Goal: Task Accomplishment & Management: Complete application form

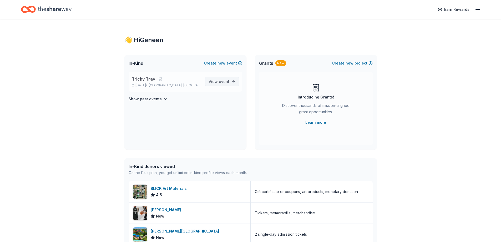
click at [216, 81] on span "View event" at bounding box center [218, 81] width 21 height 6
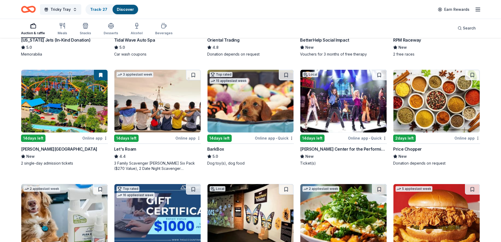
scroll to position [137, 0]
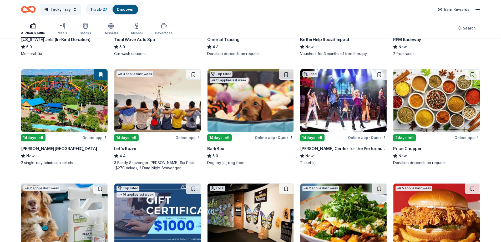
click at [68, 148] on div "Dorney Park & Wildwater Kingdom" at bounding box center [59, 148] width 76 height 6
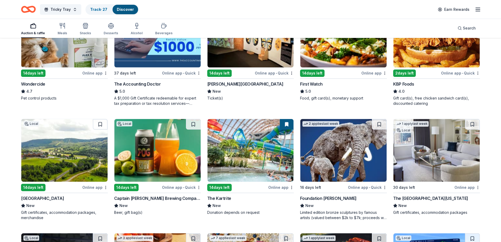
scroll to position [315, 0]
click at [249, 179] on img at bounding box center [250, 150] width 86 height 63
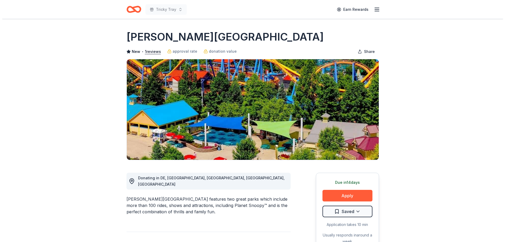
scroll to position [11, 0]
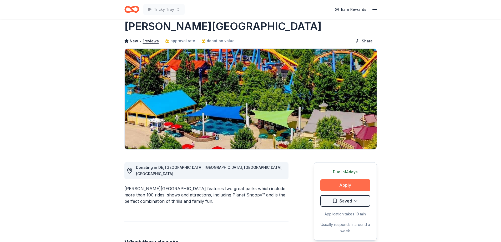
click at [348, 181] on button "Apply" at bounding box center [345, 185] width 50 height 12
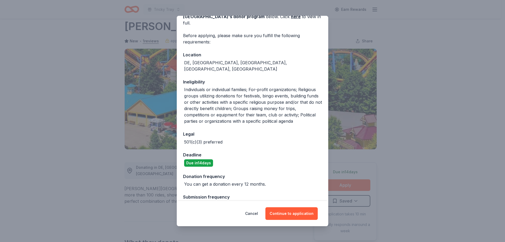
scroll to position [35, 0]
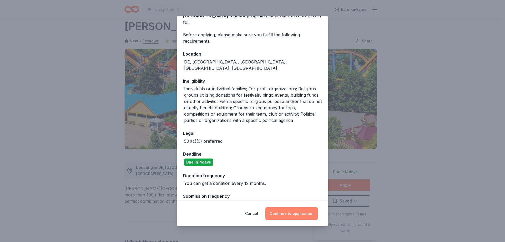
click at [293, 213] on button "Continue to application" at bounding box center [291, 213] width 52 height 13
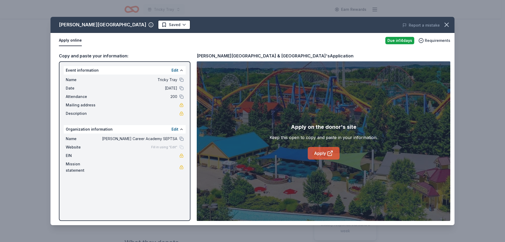
click at [313, 149] on link "Apply" at bounding box center [324, 153] width 32 height 13
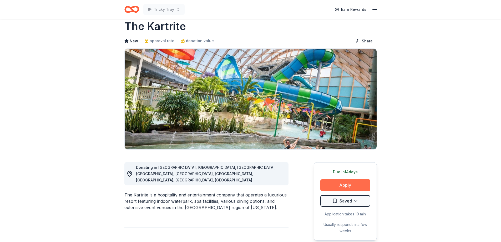
click at [341, 185] on button "Apply" at bounding box center [345, 185] width 50 height 12
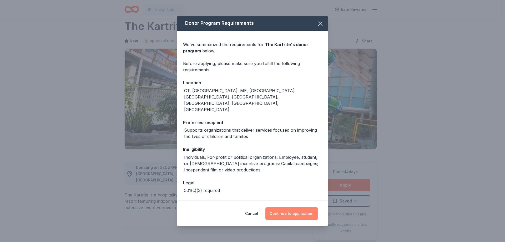
click at [292, 212] on button "Continue to application" at bounding box center [291, 213] width 52 height 13
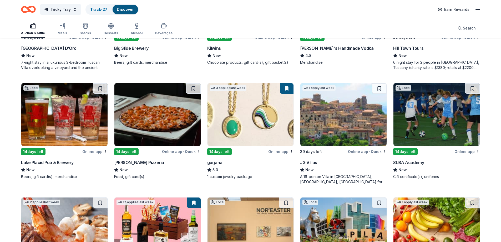
scroll to position [932, 0]
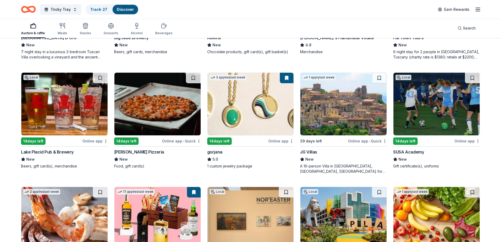
click at [222, 152] on div "gorjana" at bounding box center [214, 152] width 15 height 6
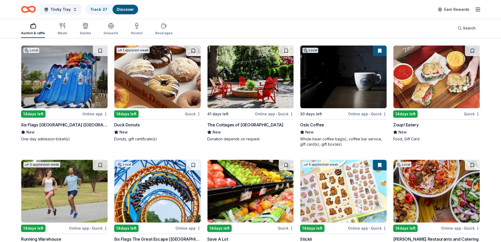
scroll to position [1685, 0]
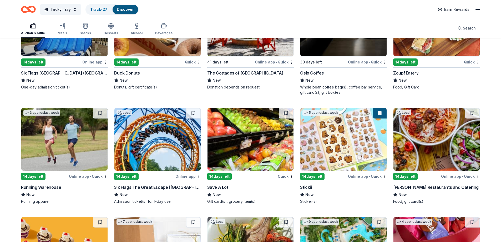
click at [313, 175] on div "14 days left" at bounding box center [312, 175] width 24 height 7
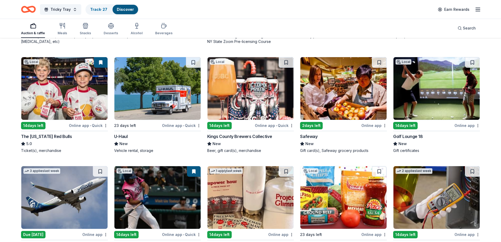
scroll to position [2291, 0]
click at [58, 137] on div "The New York Red Bulls" at bounding box center [46, 136] width 51 height 6
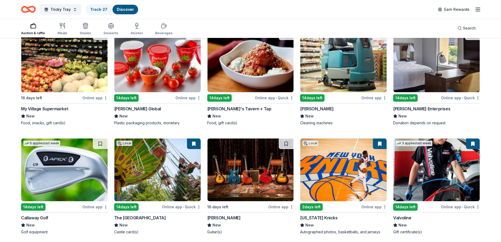
scroll to position [2568, 0]
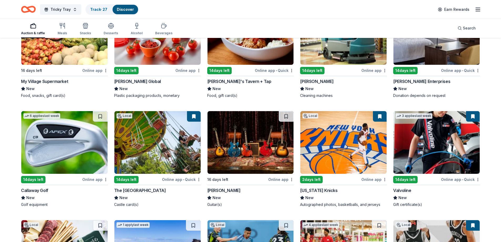
click at [344, 128] on img at bounding box center [343, 142] width 86 height 63
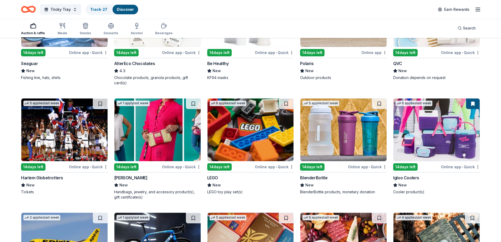
scroll to position [3696, 0]
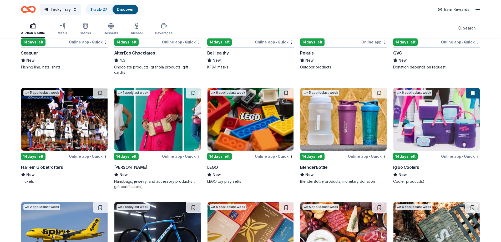
click at [231, 136] on img at bounding box center [250, 119] width 86 height 63
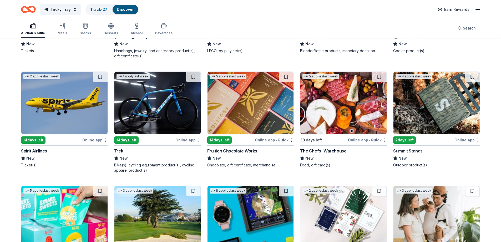
scroll to position [3825, 0]
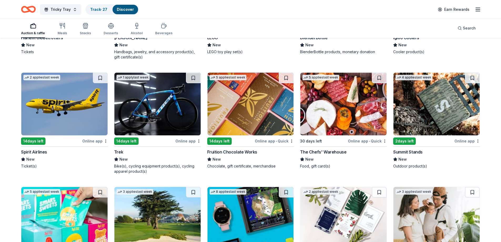
click at [343, 104] on img at bounding box center [343, 104] width 86 height 63
click at [46, 112] on img at bounding box center [64, 104] width 86 height 63
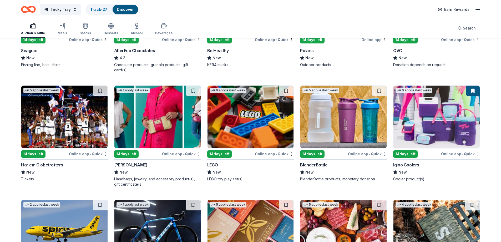
scroll to position [3688, 0]
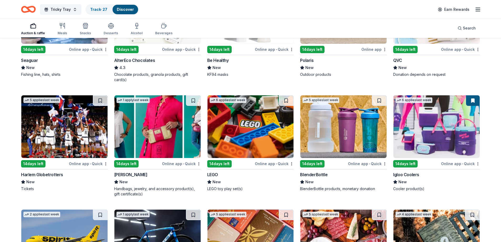
click at [171, 123] on img at bounding box center [157, 126] width 86 height 63
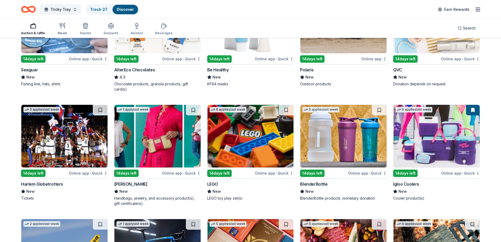
scroll to position [3678, 0]
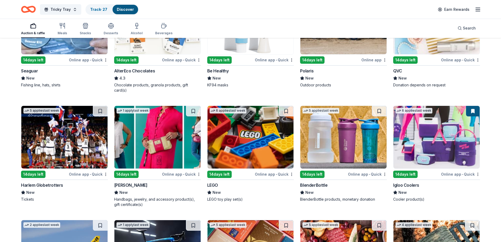
click at [64, 136] on img at bounding box center [64, 137] width 86 height 63
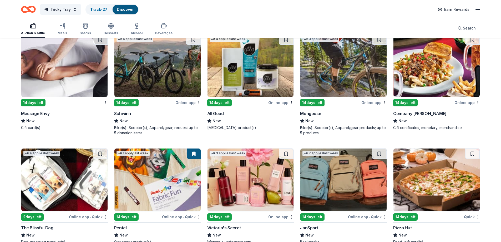
scroll to position [3404, 0]
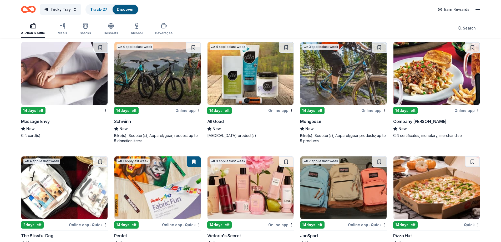
click at [337, 86] on img at bounding box center [343, 73] width 86 height 63
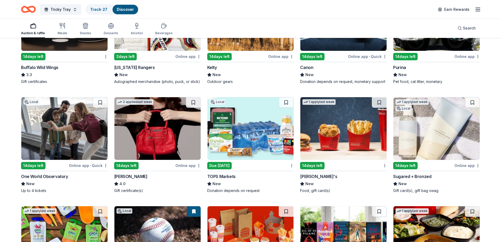
scroll to position [3131, 0]
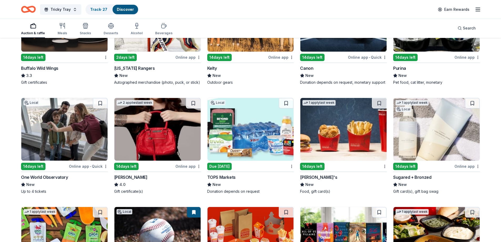
click at [58, 177] on div "One World Observatory" at bounding box center [44, 177] width 47 height 6
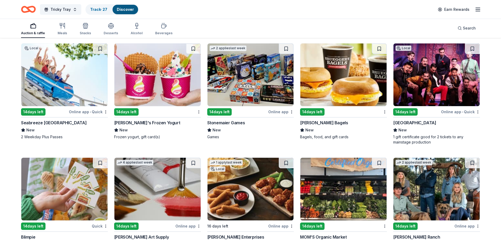
scroll to position [1396, 0]
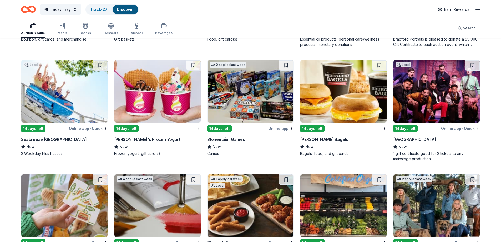
click at [231, 141] on div "Stonemaier Games" at bounding box center [226, 139] width 38 height 6
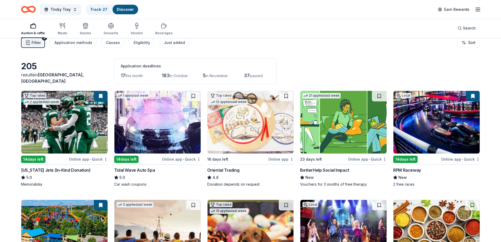
scroll to position [0, 0]
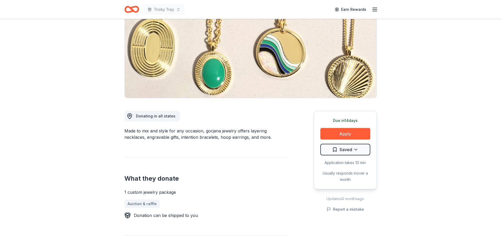
scroll to position [74, 0]
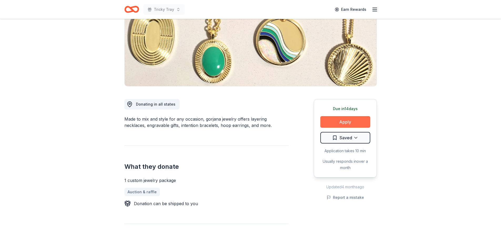
click at [333, 122] on button "Apply" at bounding box center [345, 122] width 50 height 12
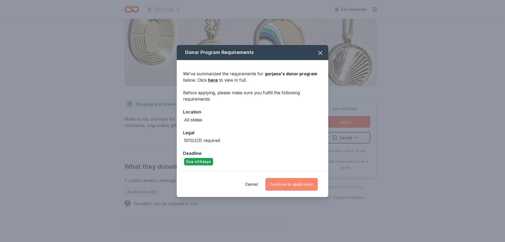
click at [286, 182] on button "Continue to application" at bounding box center [291, 184] width 52 height 13
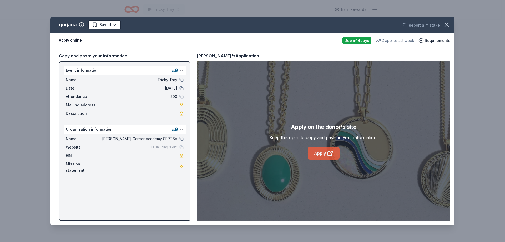
click at [318, 152] on link "Apply" at bounding box center [324, 153] width 32 height 13
click at [444, 24] on icon "button" at bounding box center [446, 24] width 7 height 7
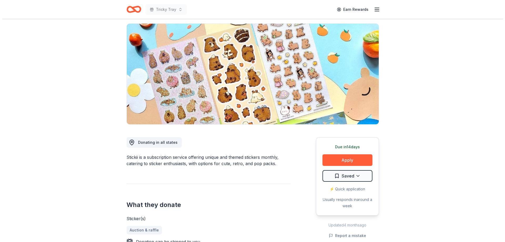
scroll to position [53, 0]
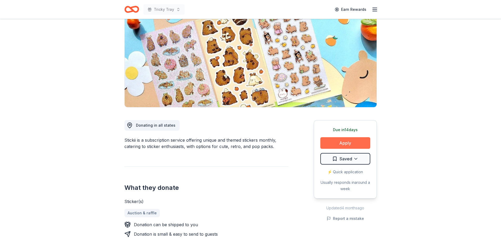
click at [352, 142] on button "Apply" at bounding box center [345, 143] width 50 height 12
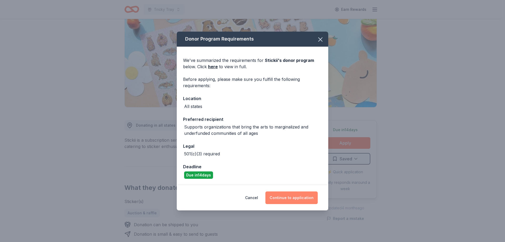
click at [275, 195] on button "Continue to application" at bounding box center [291, 197] width 52 height 13
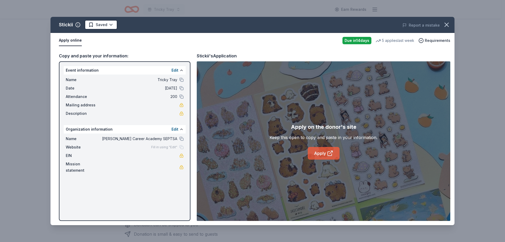
click at [324, 153] on link "Apply" at bounding box center [324, 153] width 32 height 13
click at [321, 152] on link "Apply" at bounding box center [324, 153] width 32 height 13
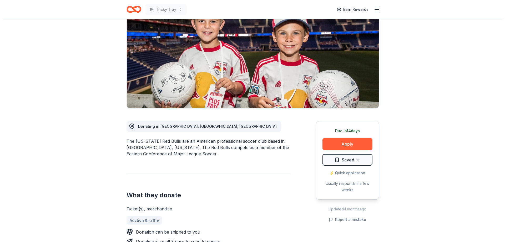
scroll to position [74, 0]
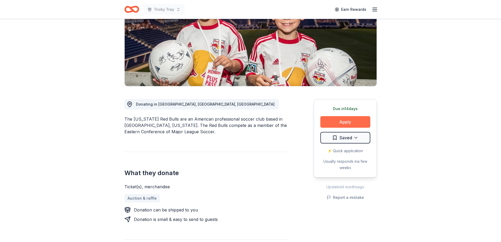
click at [341, 121] on button "Apply" at bounding box center [345, 122] width 50 height 12
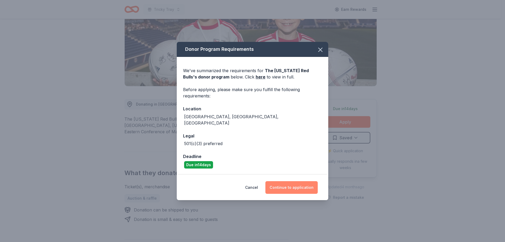
click at [300, 186] on button "Continue to application" at bounding box center [291, 187] width 52 height 13
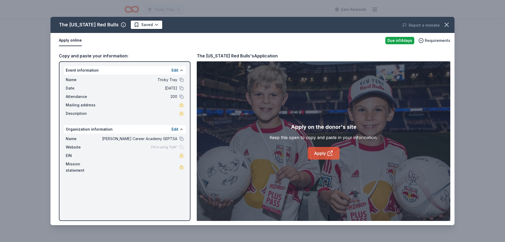
click at [322, 153] on link "Apply" at bounding box center [324, 153] width 32 height 13
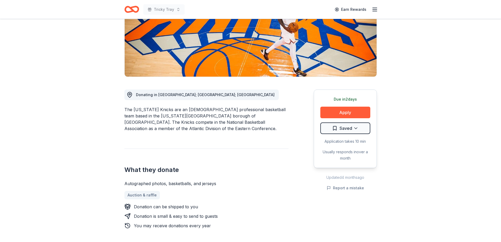
scroll to position [84, 0]
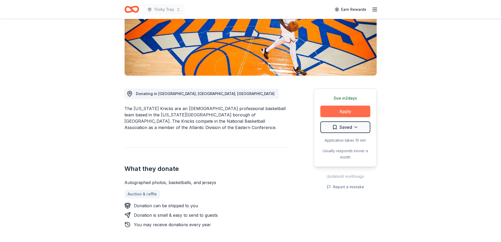
click at [352, 112] on button "Apply" at bounding box center [345, 111] width 50 height 12
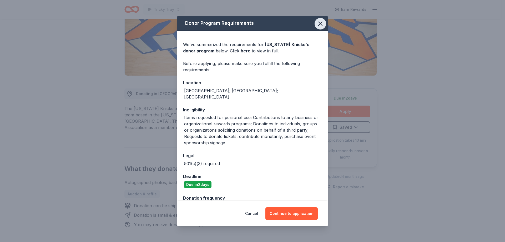
click at [318, 23] on icon "button" at bounding box center [320, 24] width 4 height 4
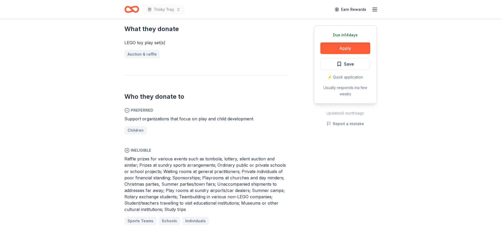
scroll to position [221, 0]
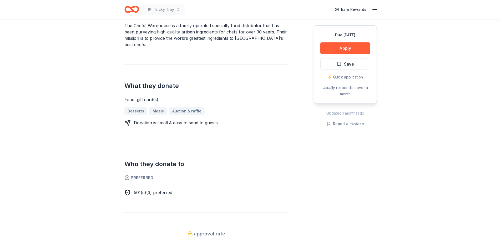
scroll to position [168, 0]
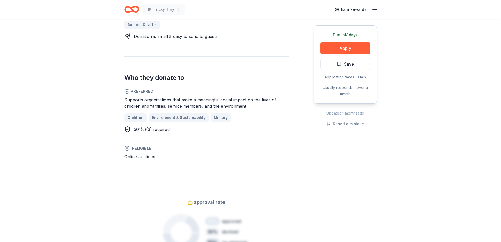
scroll to position [242, 0]
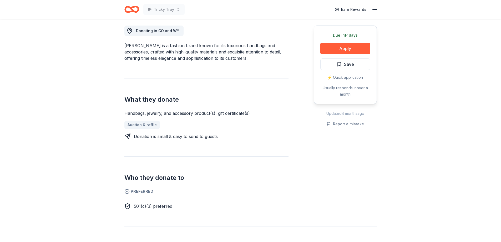
scroll to position [147, 0]
click at [345, 50] on button "Apply" at bounding box center [345, 48] width 50 height 12
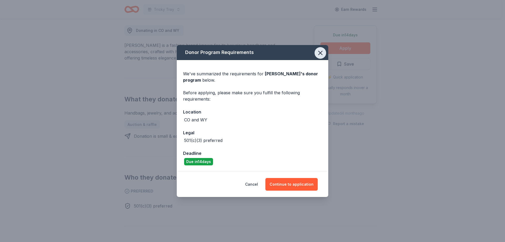
click at [318, 55] on icon "button" at bounding box center [320, 53] width 4 height 4
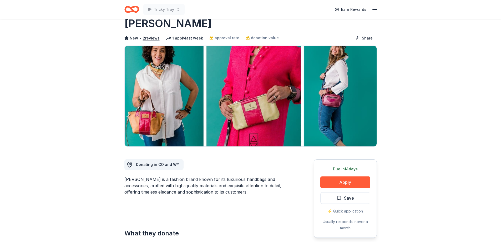
scroll to position [0, 0]
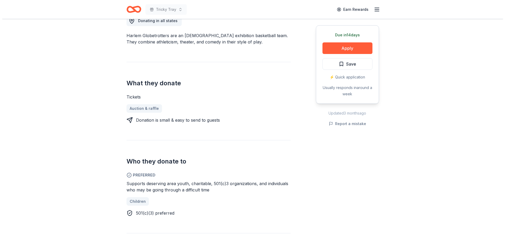
scroll to position [168, 0]
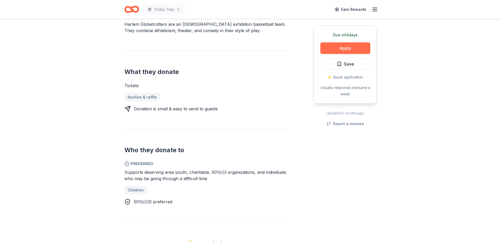
click at [353, 50] on button "Apply" at bounding box center [345, 48] width 50 height 12
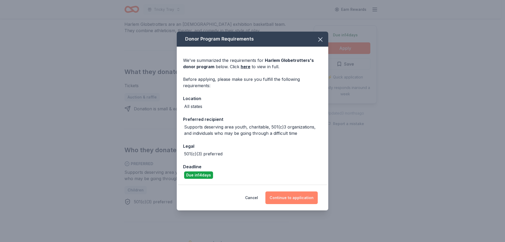
click at [278, 197] on button "Continue to application" at bounding box center [291, 197] width 52 height 13
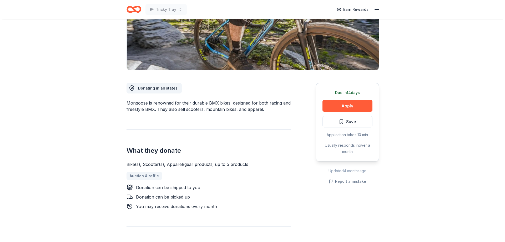
scroll to position [74, 0]
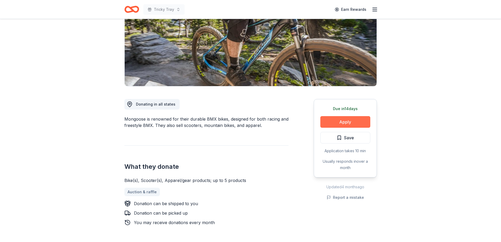
click at [343, 121] on button "Apply" at bounding box center [345, 122] width 50 height 12
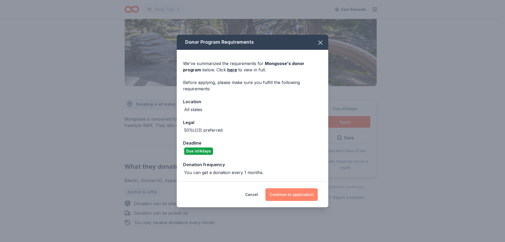
click at [281, 190] on button "Continue to application" at bounding box center [291, 194] width 52 height 13
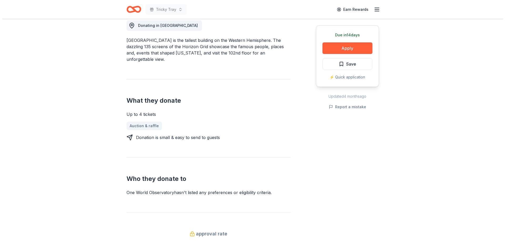
scroll to position [158, 0]
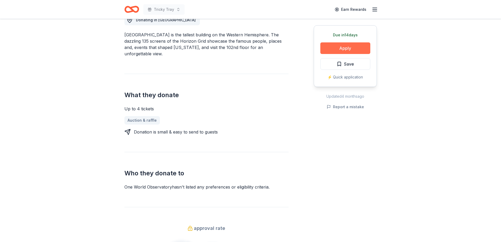
click at [353, 49] on button "Apply" at bounding box center [345, 48] width 50 height 12
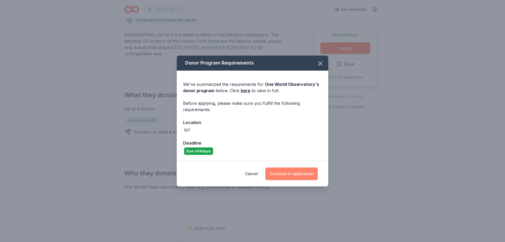
click at [303, 175] on button "Continue to application" at bounding box center [291, 173] width 52 height 13
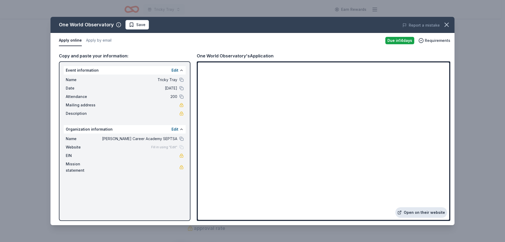
click at [416, 210] on link "Open on their website" at bounding box center [421, 212] width 52 height 11
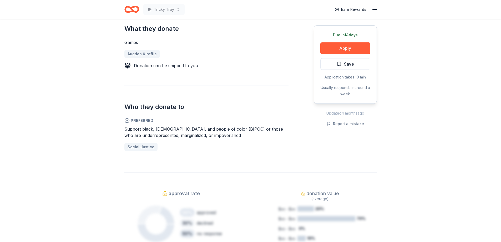
scroll to position [221, 0]
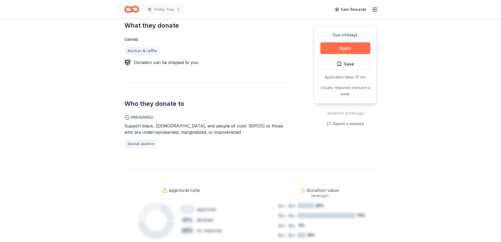
click at [336, 51] on button "Apply" at bounding box center [345, 48] width 50 height 12
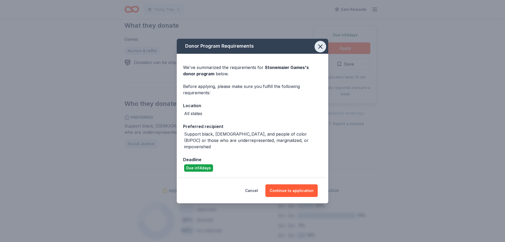
click at [319, 52] on button "button" at bounding box center [320, 47] width 12 height 12
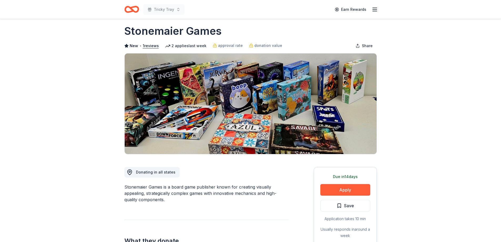
scroll to position [0, 0]
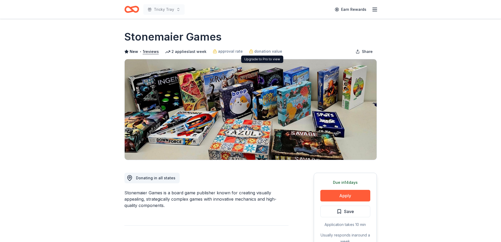
drag, startPoint x: 319, startPoint y: 54, endPoint x: 144, endPoint y: 33, distance: 175.5
click at [144, 33] on div "Stonemaier Games New • 1 reviews 2 applies last week approval rate donation val…" at bounding box center [250, 94] width 252 height 130
